Goal: Task Accomplishment & Management: Manage account settings

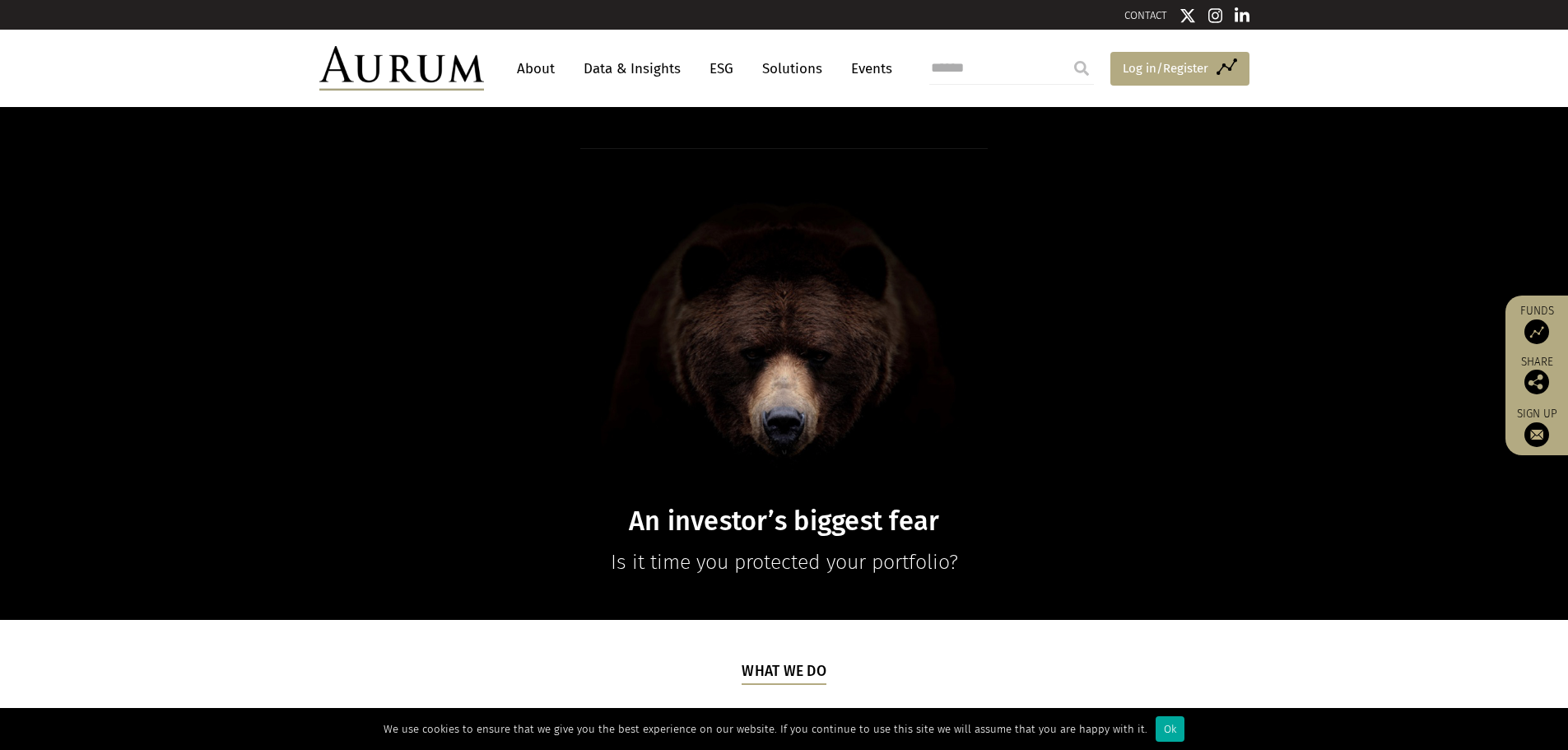
click at [1173, 63] on span "Log in/Register" at bounding box center [1166, 68] width 86 height 20
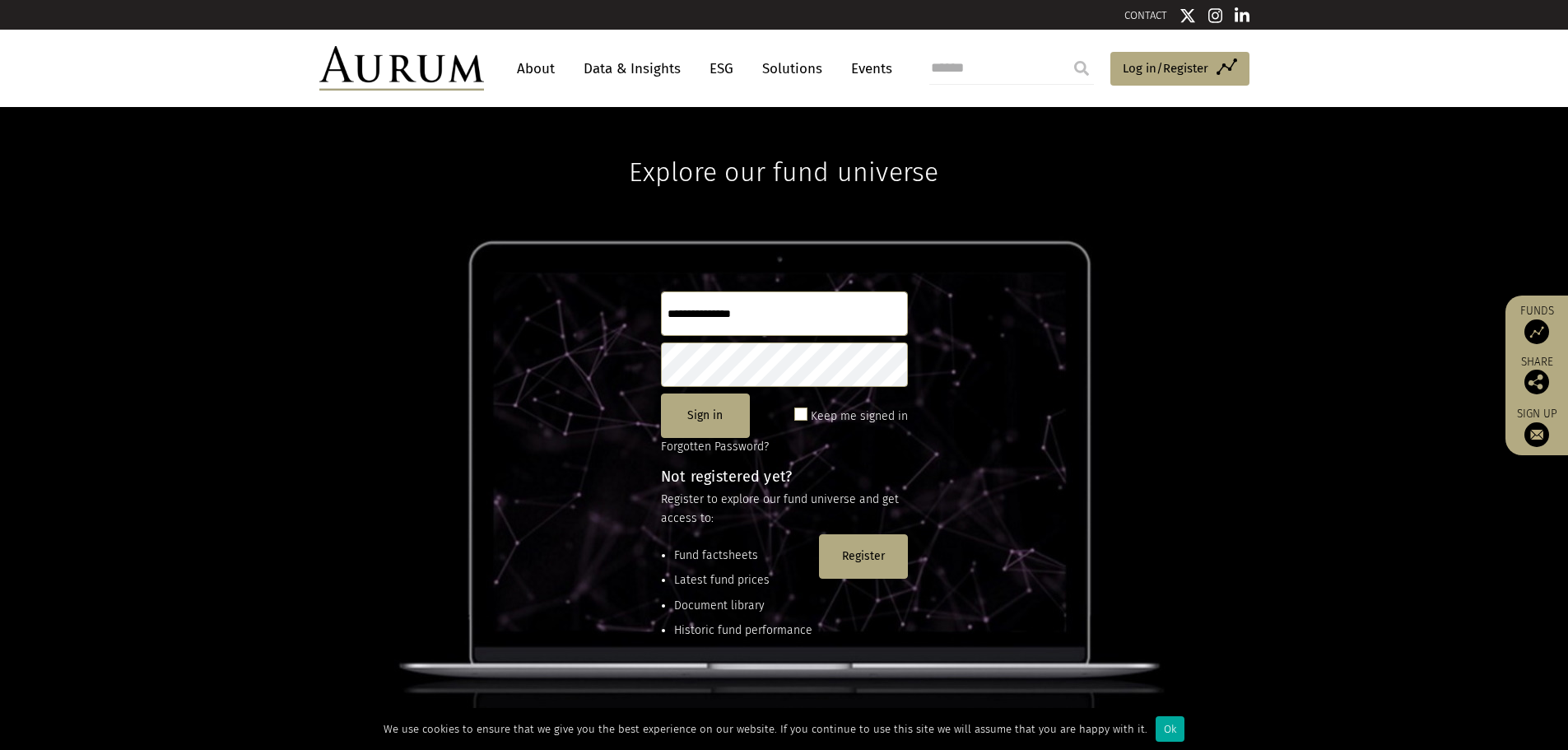
click at [765, 322] on input "text" at bounding box center [784, 313] width 247 height 45
type input "**********"
click at [806, 414] on span at bounding box center [800, 413] width 13 height 13
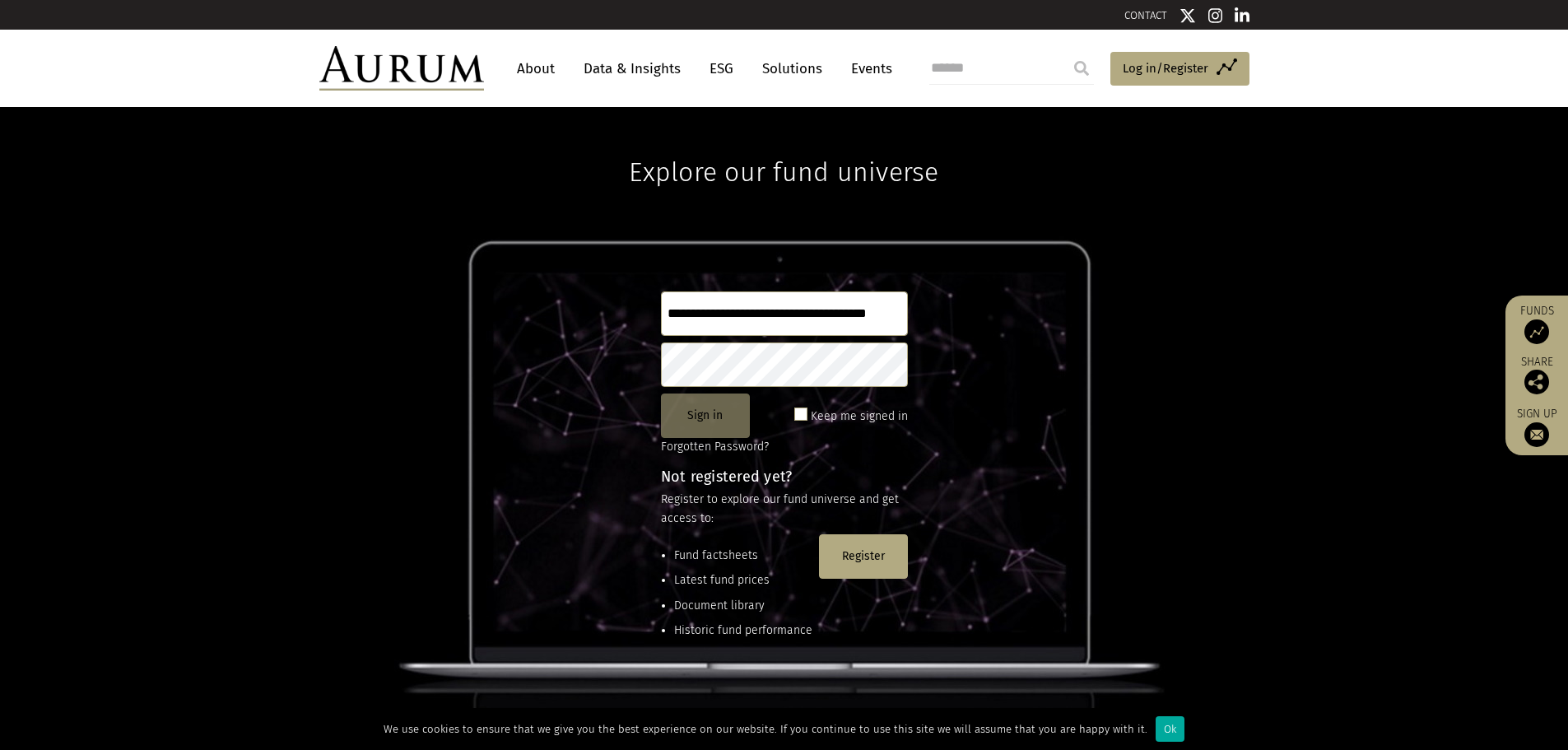
click at [713, 425] on button "Sign in" at bounding box center [705, 416] width 89 height 45
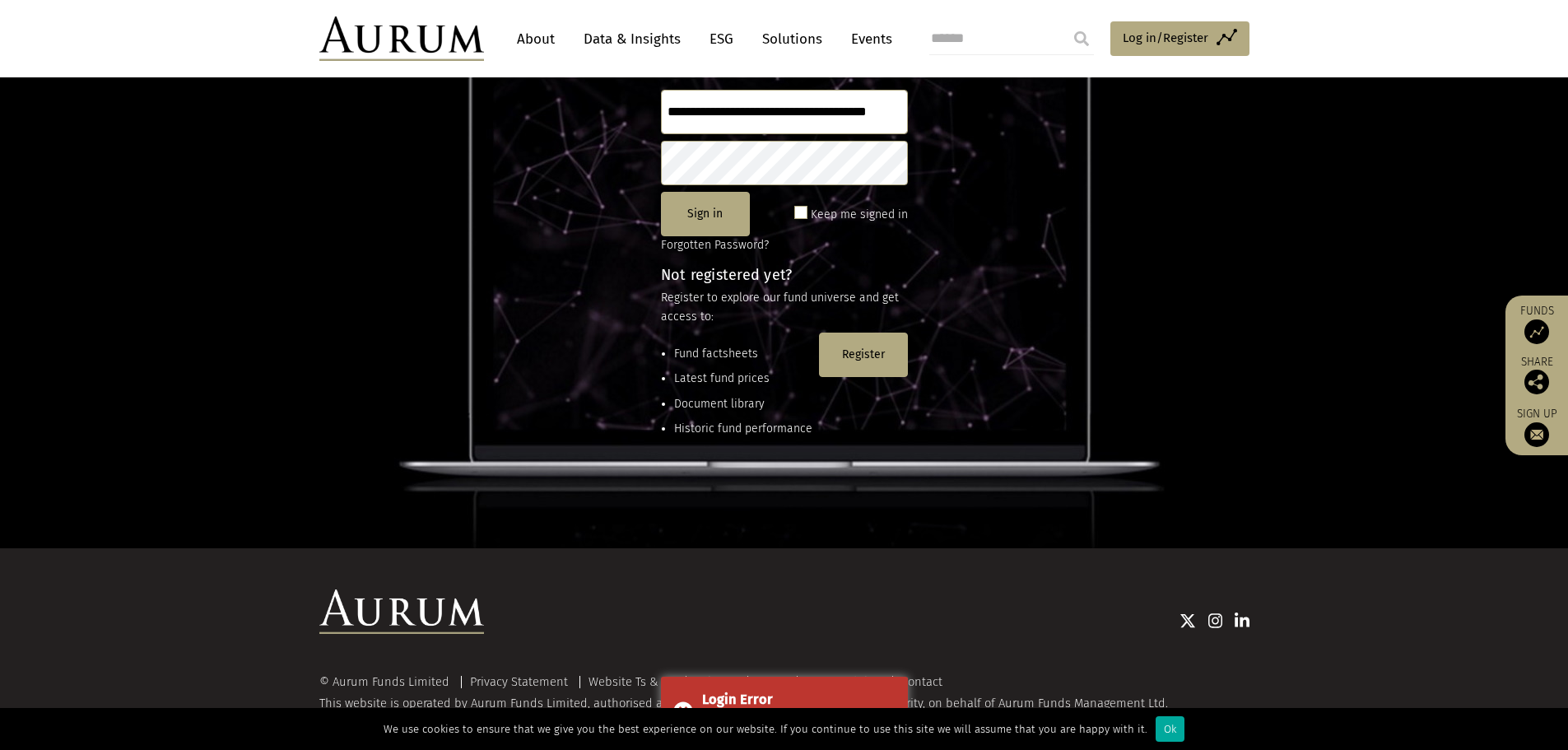
scroll to position [218, 0]
